Goal: Task Accomplishment & Management: Complete application form

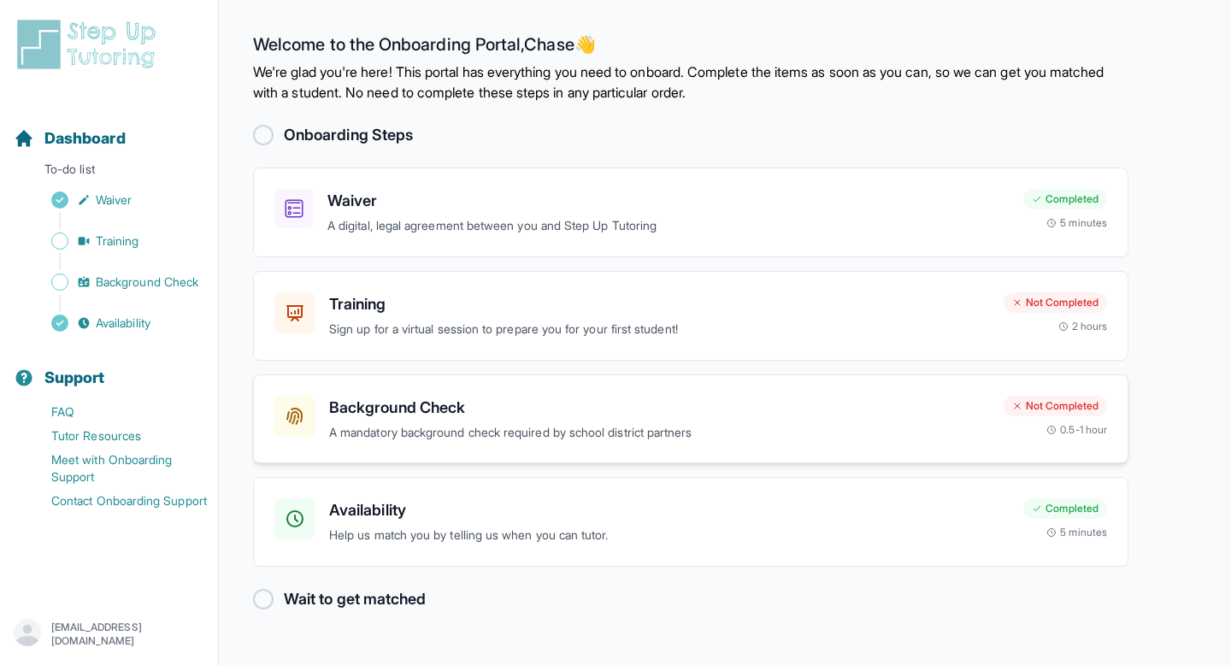
click at [948, 407] on h3 "Background Check" at bounding box center [659, 408] width 661 height 24
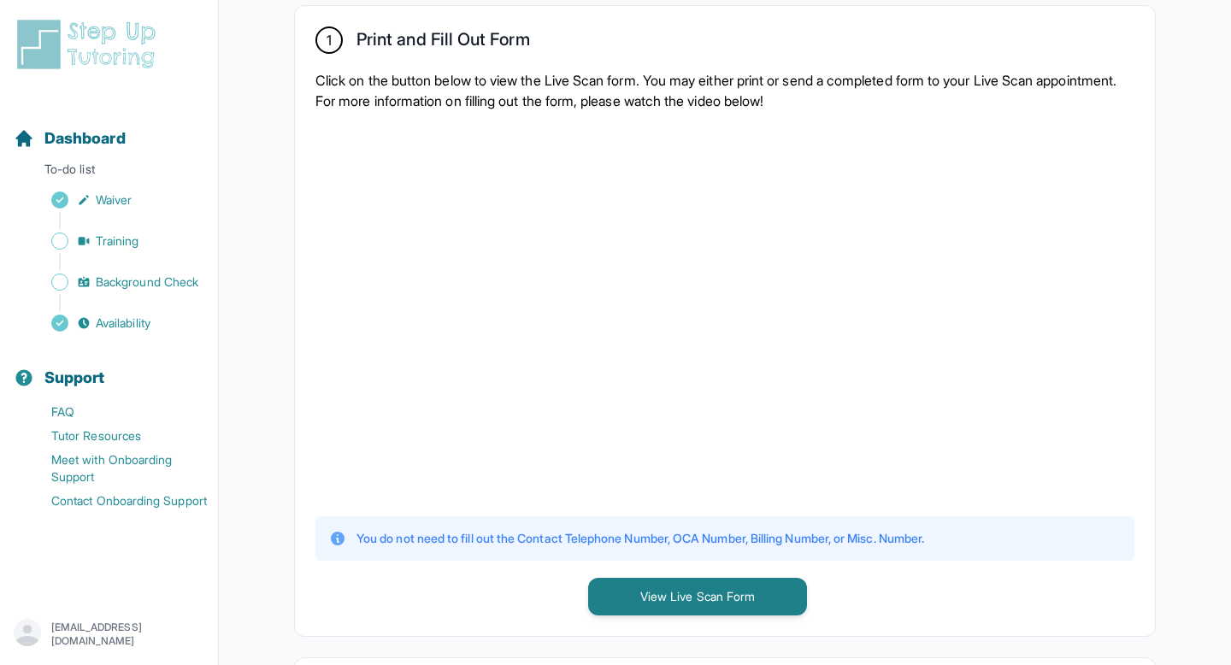
scroll to position [345, 0]
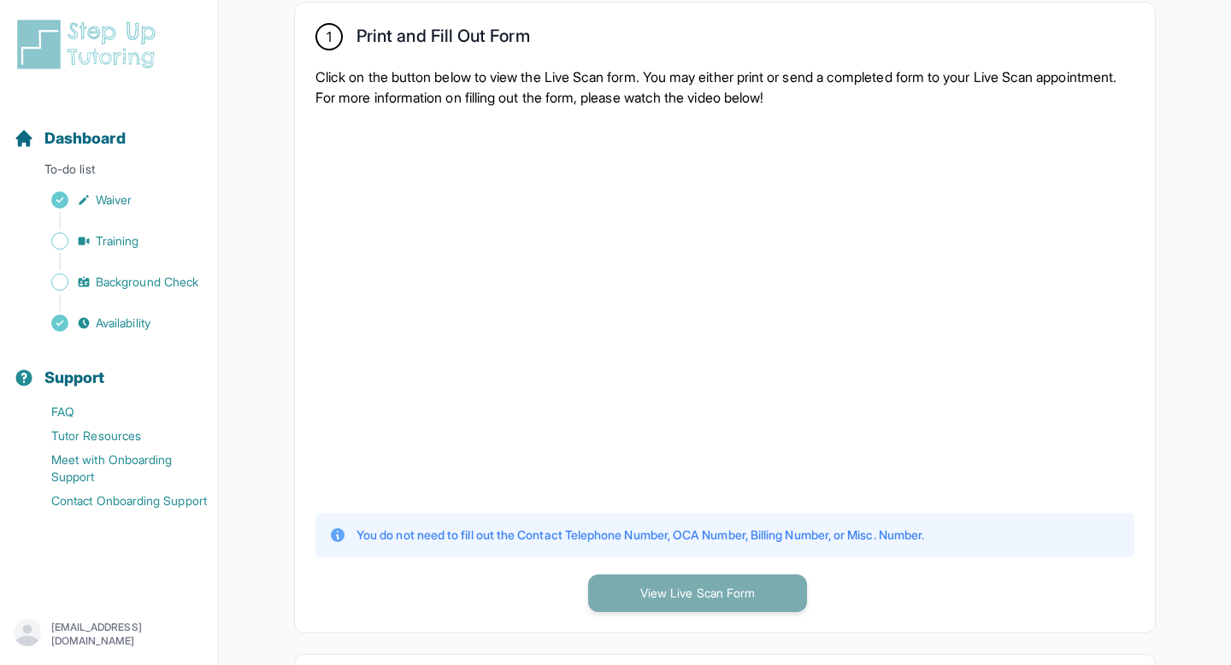
click at [670, 602] on button "View Live Scan Form" at bounding box center [697, 594] width 219 height 38
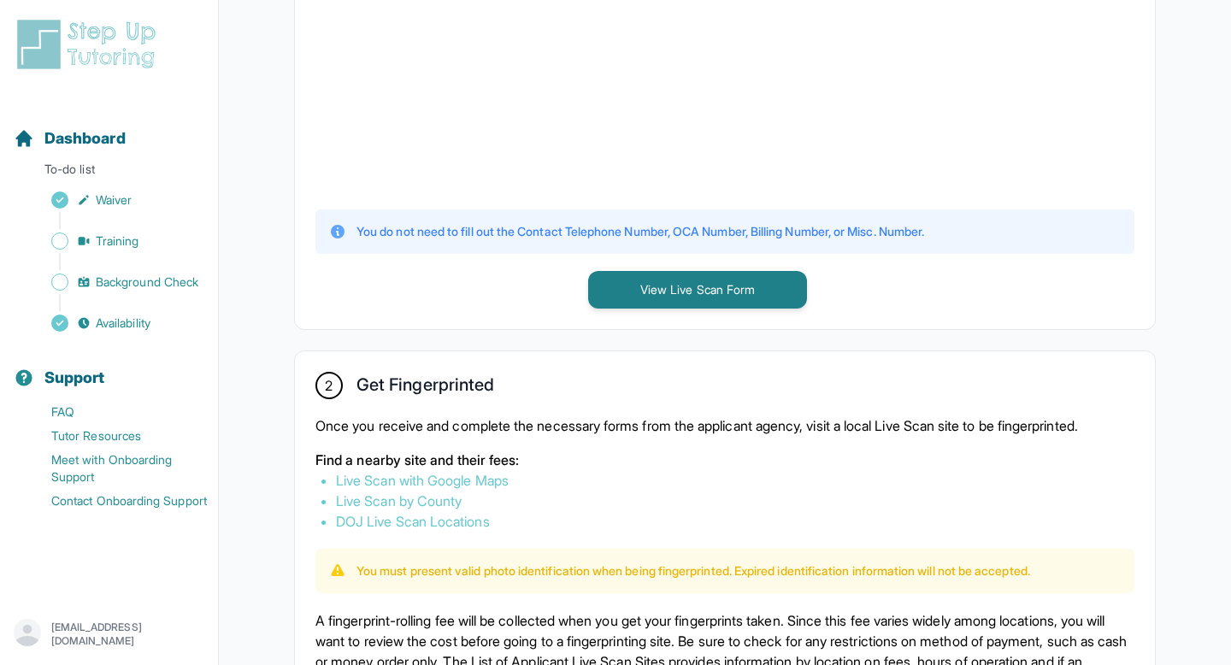
scroll to position [652, 0]
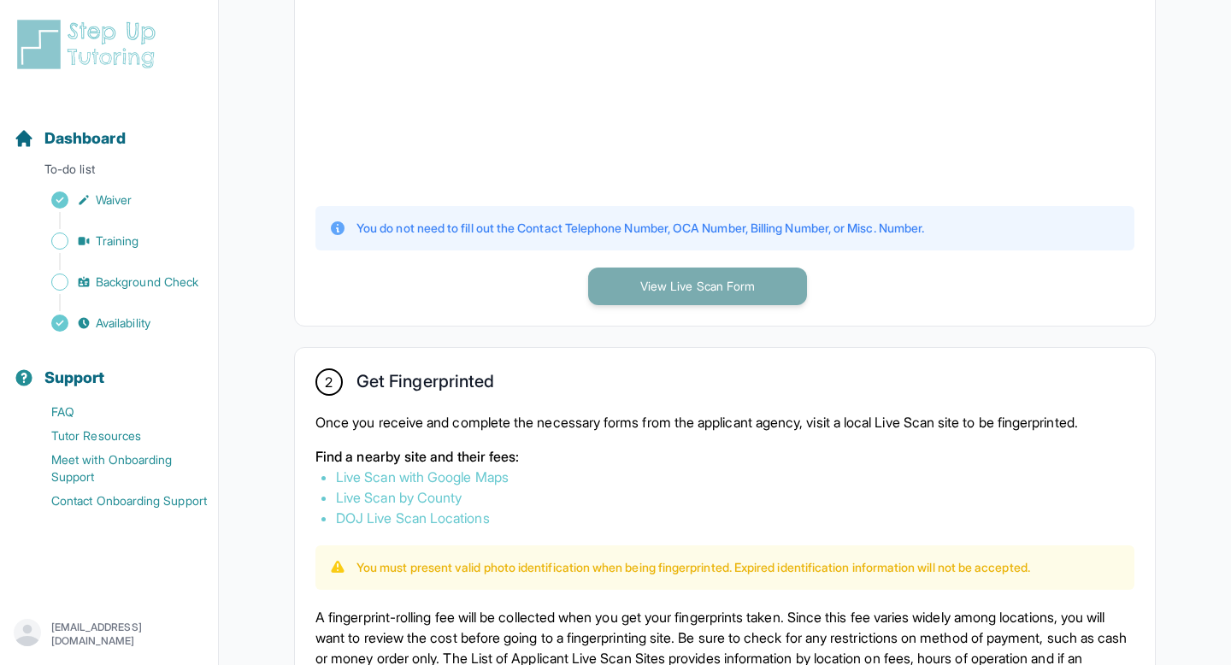
click at [687, 273] on button "View Live Scan Form" at bounding box center [697, 287] width 219 height 38
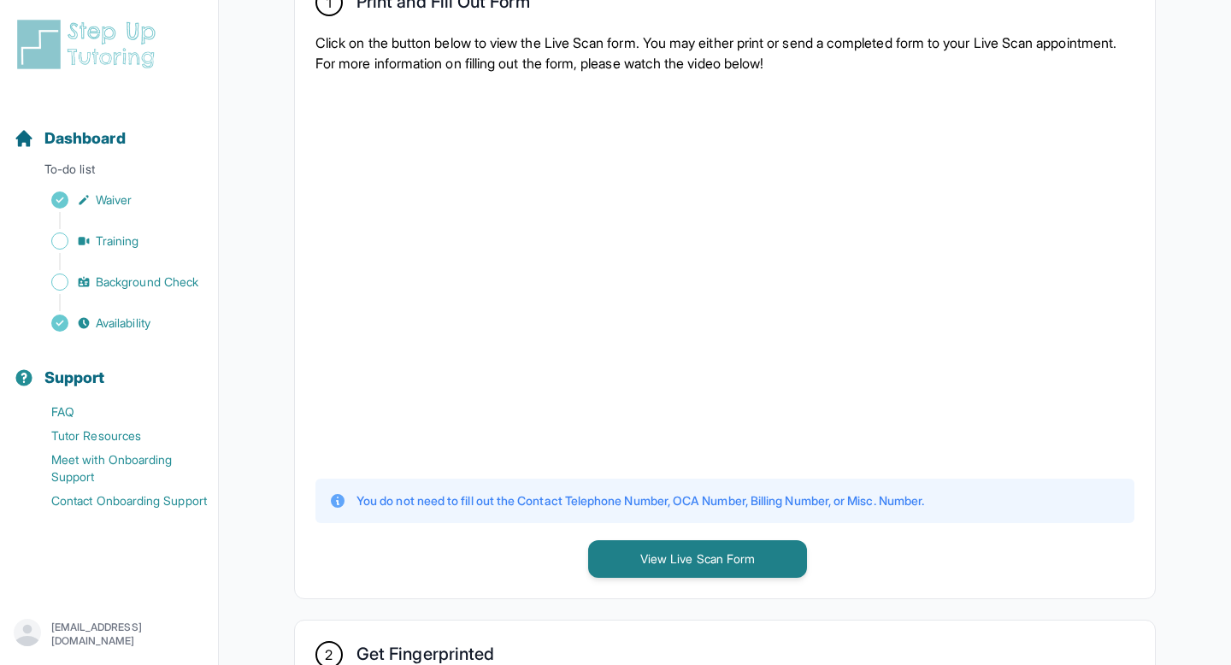
scroll to position [0, 0]
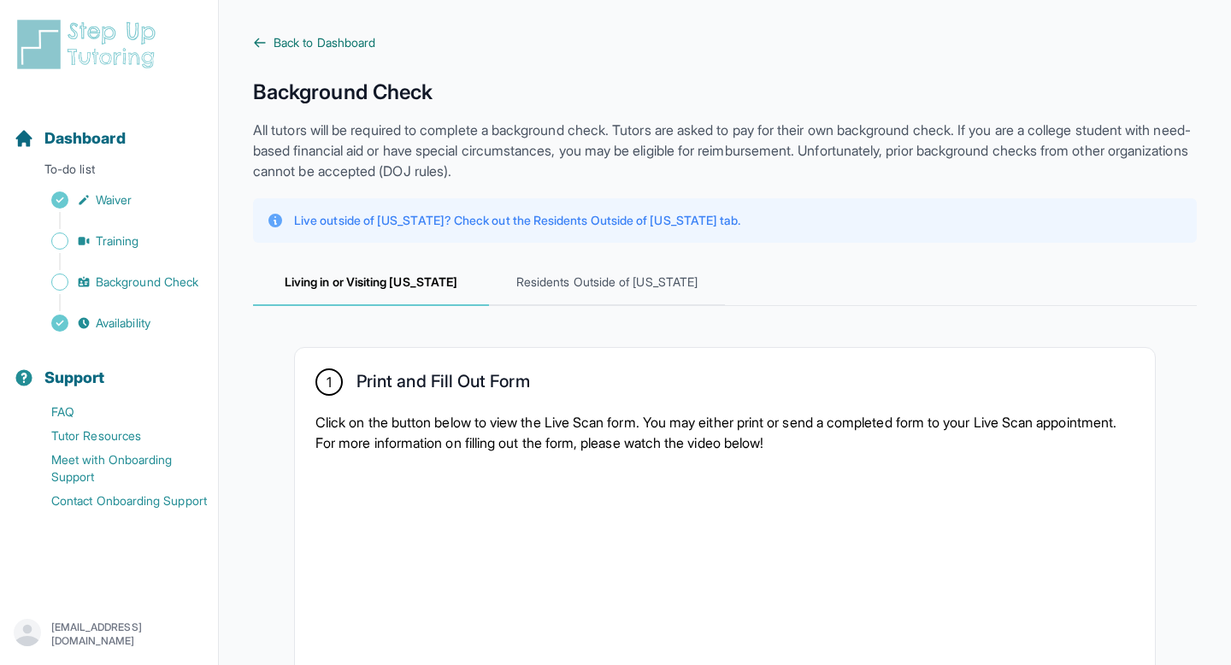
click at [306, 50] on span "Back to Dashboard" at bounding box center [325, 42] width 102 height 17
